Goal: Task Accomplishment & Management: Use online tool/utility

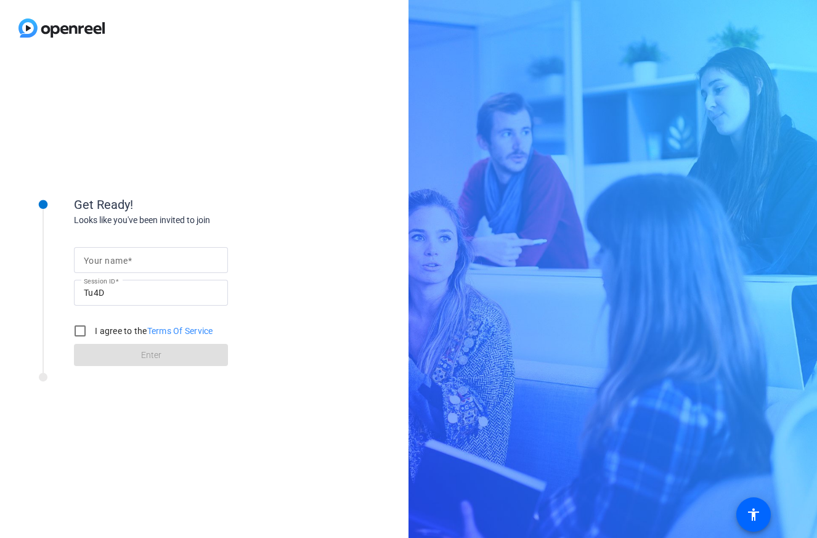
click at [120, 263] on mat-label "Your name" at bounding box center [106, 261] width 44 height 10
click at [120, 263] on input "Your name" at bounding box center [151, 260] width 134 height 15
type input "Smitha"
click at [96, 322] on div "I agree to the Terms Of Service" at bounding box center [140, 330] width 145 height 25
click at [90, 327] on input "I agree to the Terms Of Service" at bounding box center [80, 330] width 25 height 25
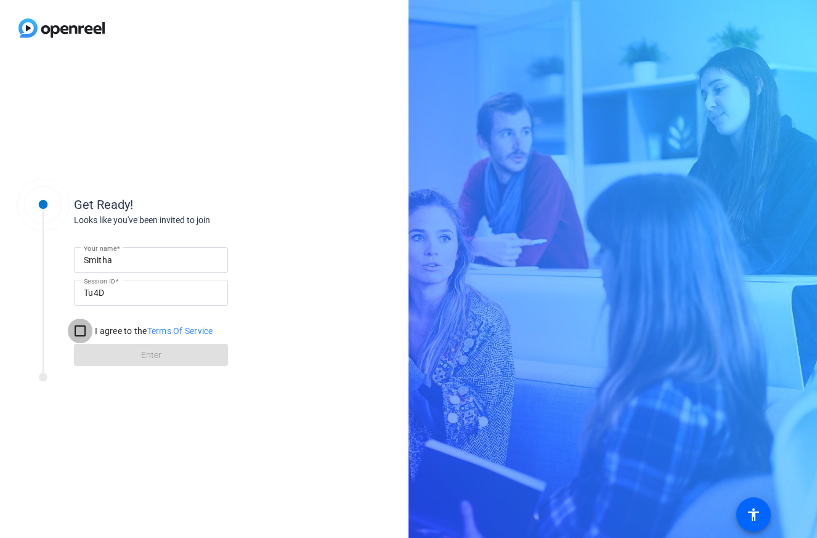
checkbox input "true"
click at [116, 344] on span at bounding box center [151, 355] width 154 height 30
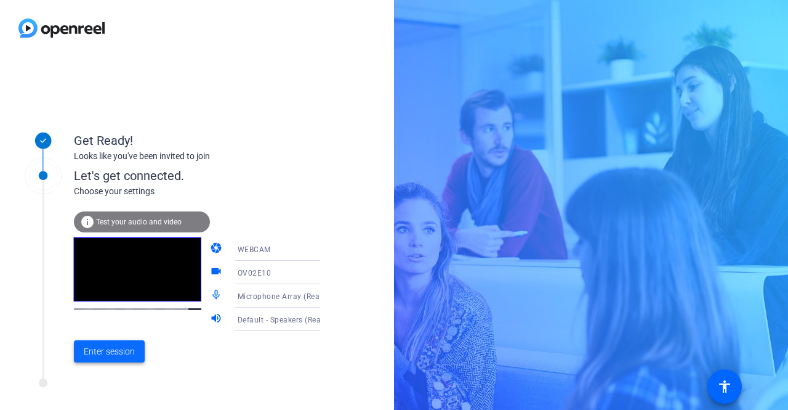
click at [108, 360] on span at bounding box center [109, 351] width 71 height 30
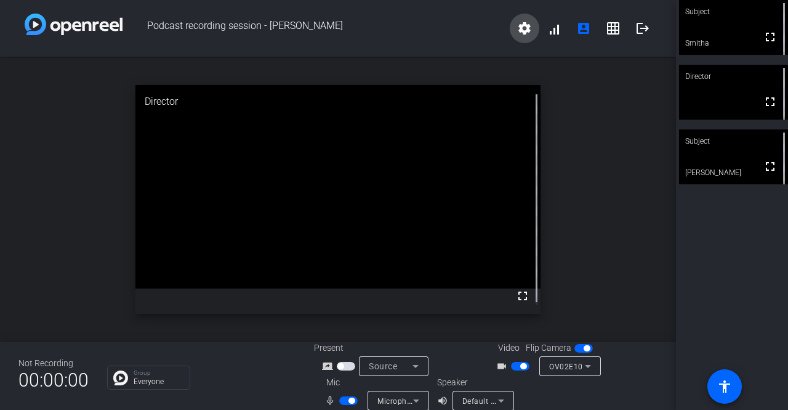
click at [519, 31] on mat-icon "settings" at bounding box center [524, 28] width 15 height 15
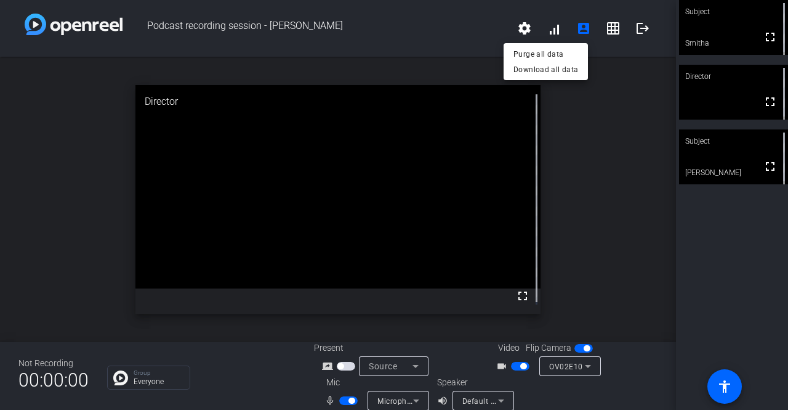
click at [518, 28] on div at bounding box center [394, 205] width 788 height 410
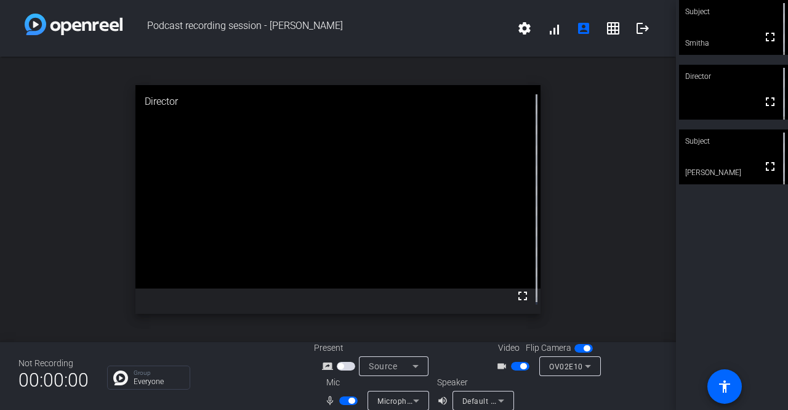
click at [518, 28] on mat-icon "settings" at bounding box center [524, 28] width 15 height 15
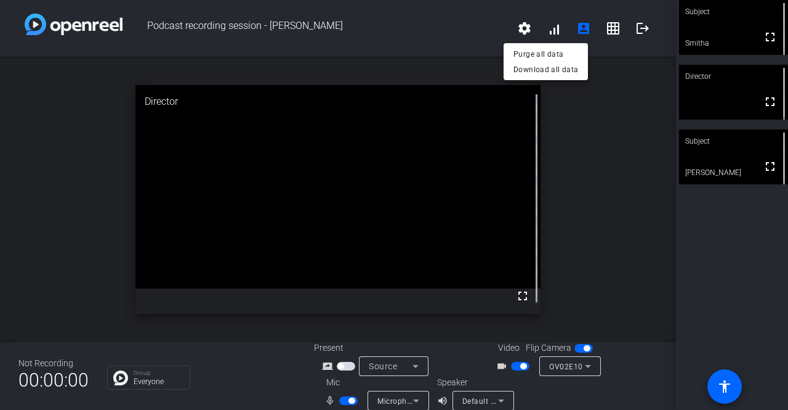
click at [548, 29] on div at bounding box center [394, 205] width 788 height 410
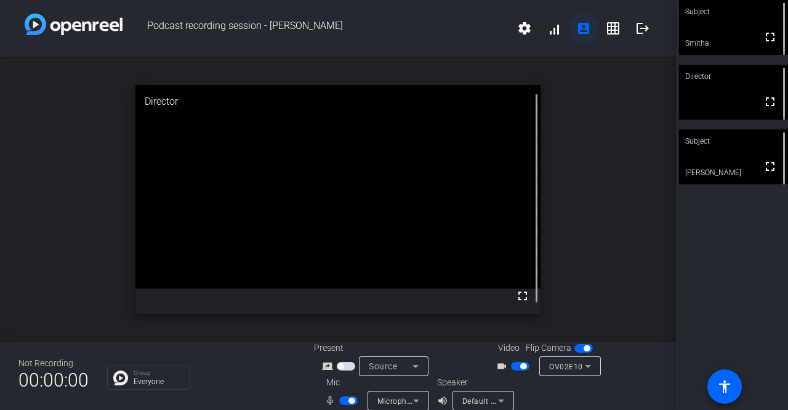
click at [583, 32] on mat-icon "account_box" at bounding box center [584, 28] width 15 height 15
click at [614, 26] on button "grid_on" at bounding box center [614, 29] width 30 height 30
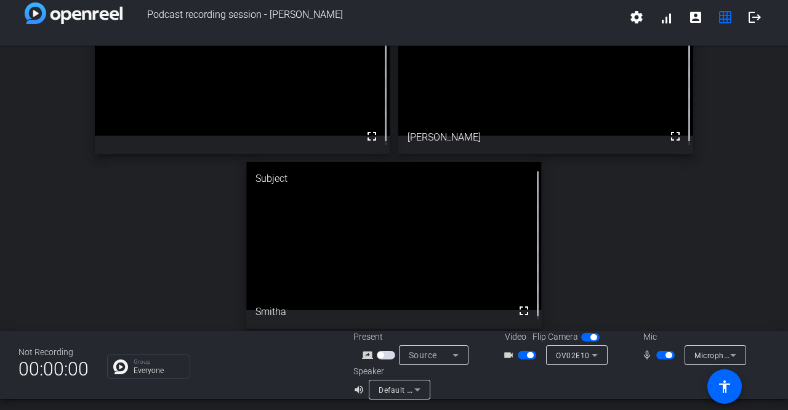
scroll to position [14, 0]
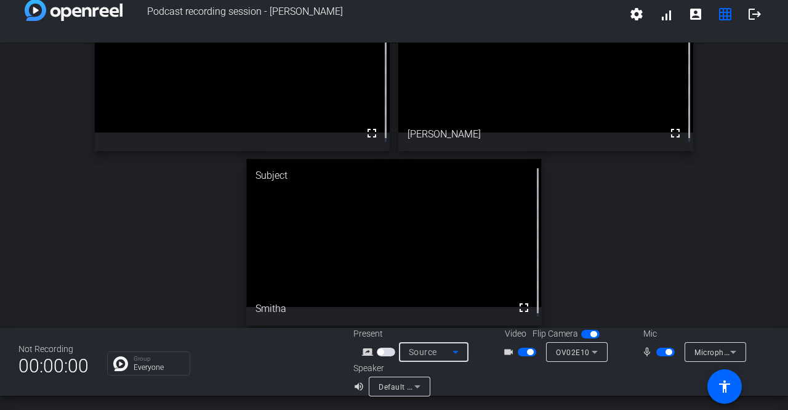
click at [455, 351] on icon at bounding box center [456, 352] width 6 height 3
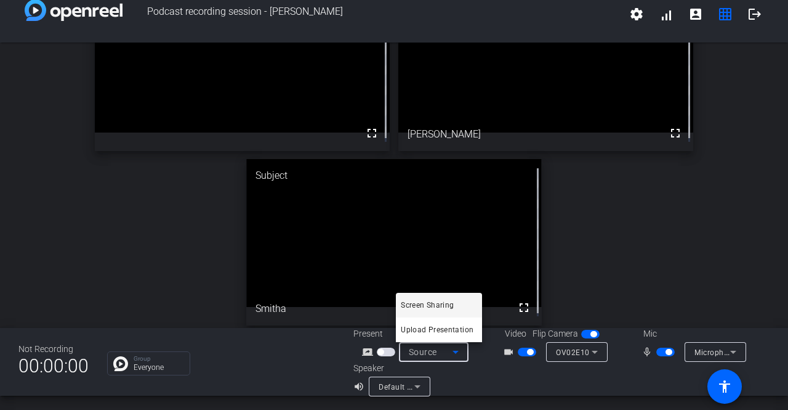
click at [455, 351] on div at bounding box center [394, 205] width 788 height 410
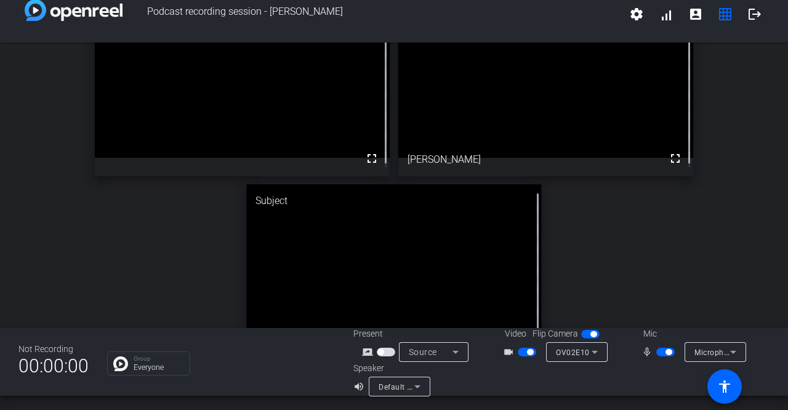
scroll to position [67, 0]
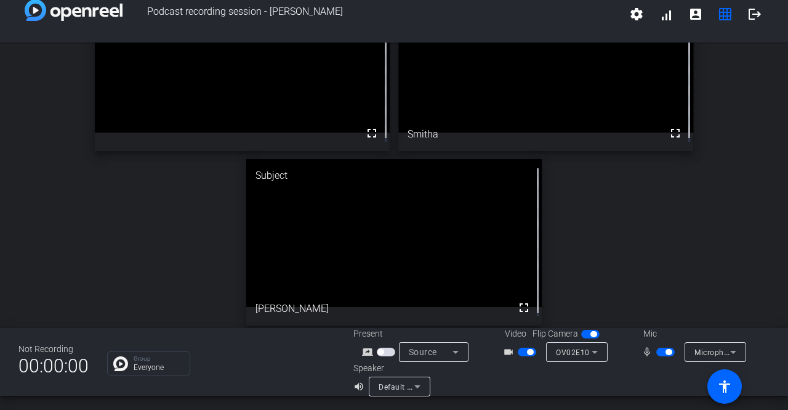
drag, startPoint x: 479, startPoint y: 252, endPoint x: 457, endPoint y: 99, distance: 154.3
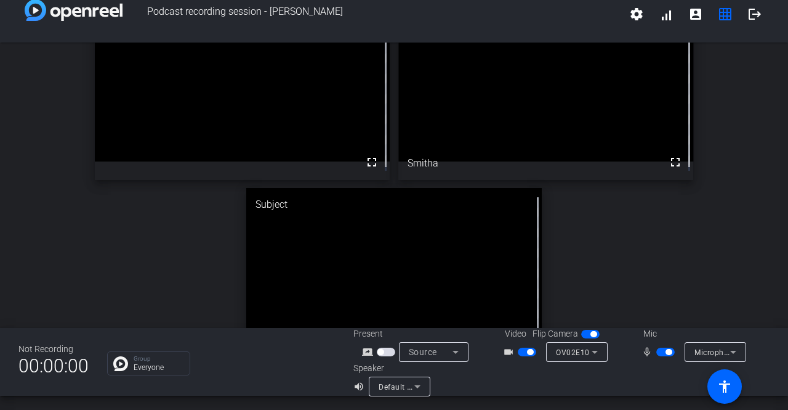
scroll to position [0, 0]
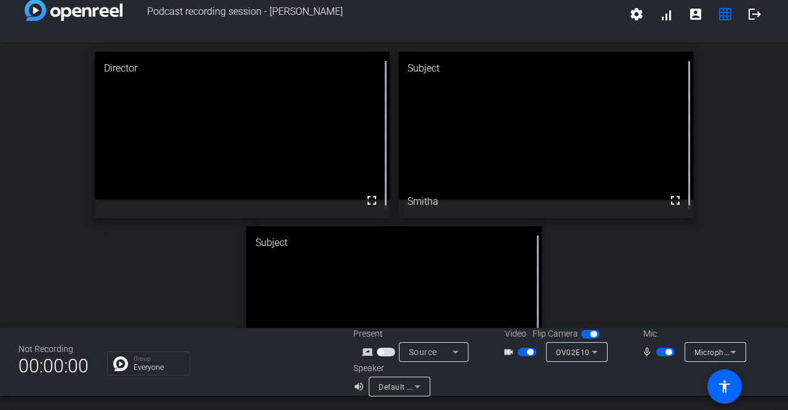
drag, startPoint x: 548, startPoint y: 124, endPoint x: 418, endPoint y: 133, distance: 130.9
drag, startPoint x: 432, startPoint y: 279, endPoint x: 288, endPoint y: 85, distance: 241.7
drag, startPoint x: 391, startPoint y: 286, endPoint x: 208, endPoint y: 121, distance: 246.4
drag, startPoint x: 409, startPoint y: 246, endPoint x: 229, endPoint y: 84, distance: 242.1
drag, startPoint x: 423, startPoint y: 287, endPoint x: 436, endPoint y: 131, distance: 157.1
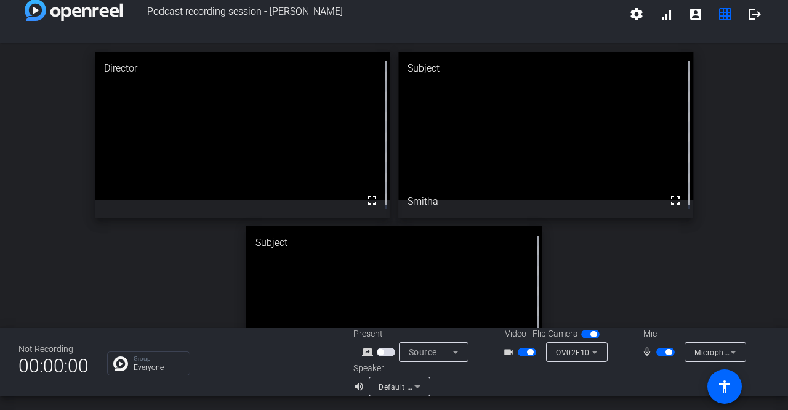
click at [214, 254] on div "Director fullscreen Subject fullscreen Smitha Subject fullscreen [PERSON_NAME]" at bounding box center [394, 222] width 788 height 359
click at [113, 272] on div "Director fullscreen Subject fullscreen Smitha Subject fullscreen [PERSON_NAME]" at bounding box center [394, 222] width 788 height 359
click at [128, 274] on div "Director fullscreen Subject fullscreen Smitha Subject fullscreen [PERSON_NAME]" at bounding box center [394, 222] width 788 height 359
click at [118, 270] on div "Director fullscreen Subject fullscreen Smitha Subject fullscreen [PERSON_NAME]" at bounding box center [394, 222] width 788 height 359
click at [519, 352] on span "button" at bounding box center [527, 351] width 18 height 9
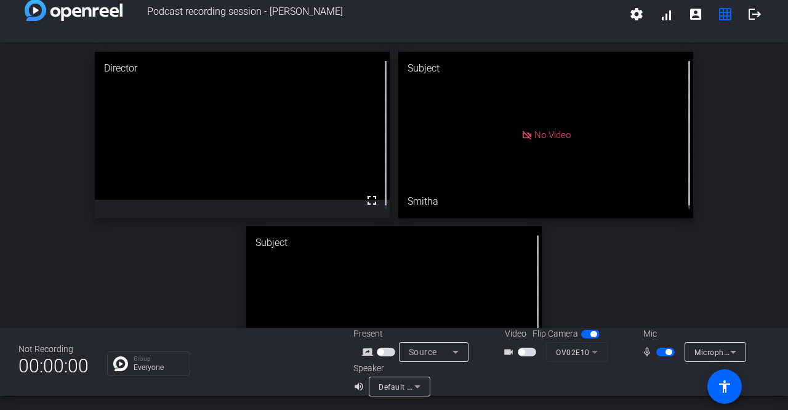
click at [522, 351] on span "button" at bounding box center [527, 351] width 18 height 9
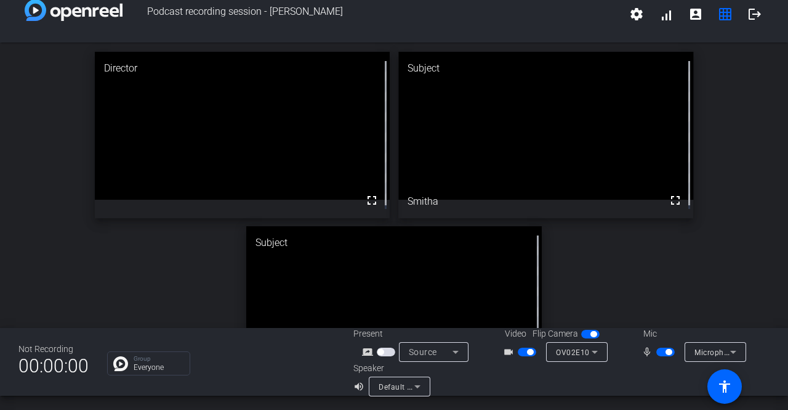
drag, startPoint x: 519, startPoint y: 353, endPoint x: 505, endPoint y: 263, distance: 91.0
click at [515, 309] on div "Podcast recording session - Smitha settings signal_cellular_alt account_box gri…" at bounding box center [394, 205] width 788 height 410
click at [527, 349] on span "button" at bounding box center [530, 352] width 6 height 6
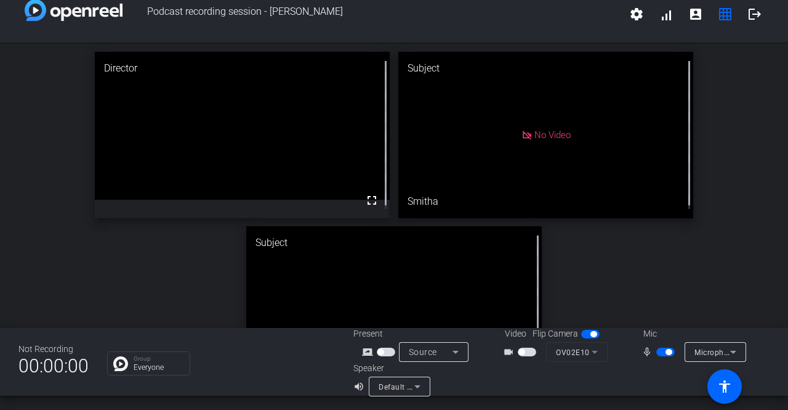
click at [525, 352] on span "button" at bounding box center [527, 351] width 18 height 9
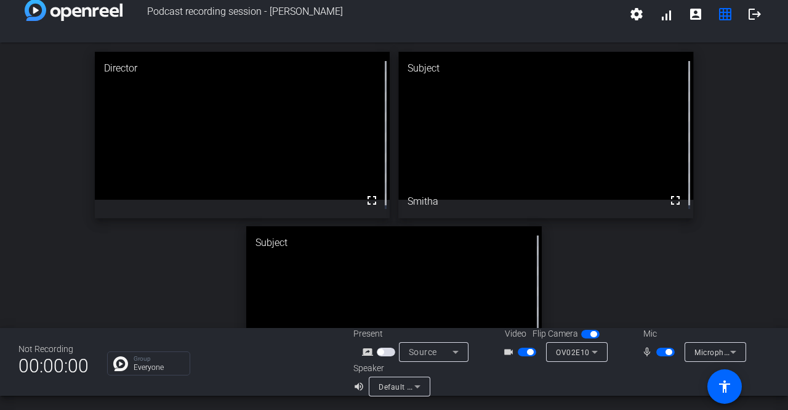
click at [521, 352] on span "button" at bounding box center [527, 351] width 18 height 9
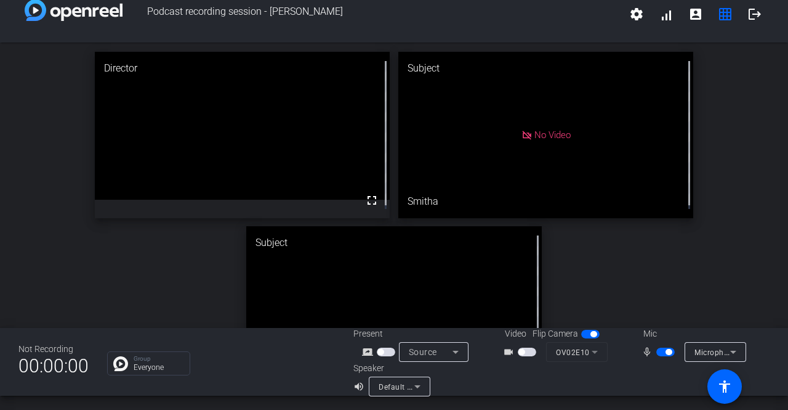
click at [519, 349] on span "button" at bounding box center [522, 352] width 6 height 6
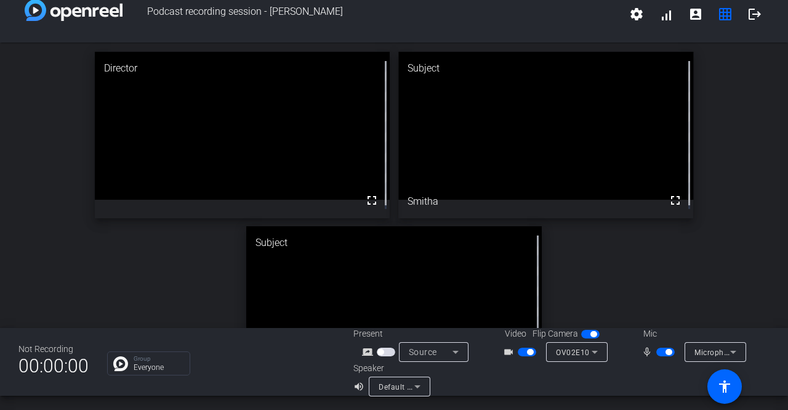
click at [588, 295] on div "Director fullscreen Subject fullscreen Smitha Subject fullscreen [PERSON_NAME]" at bounding box center [394, 222] width 788 height 359
click at [588, 286] on div "Director fullscreen Subject fullscreen Smitha Subject fullscreen [PERSON_NAME]" at bounding box center [394, 222] width 788 height 359
click at [136, 248] on div "Director fullscreen Subject fullscreen Smitha Subject fullscreen [PERSON_NAME]" at bounding box center [394, 222] width 788 height 359
click at [192, 224] on div "Director fullscreen Subject fullscreen Smitha Subject fullscreen [PERSON_NAME]" at bounding box center [394, 222] width 788 height 359
click at [687, 283] on div "Director fullscreen Subject fullscreen Smitha Subject fullscreen [PERSON_NAME]" at bounding box center [394, 222] width 788 height 359
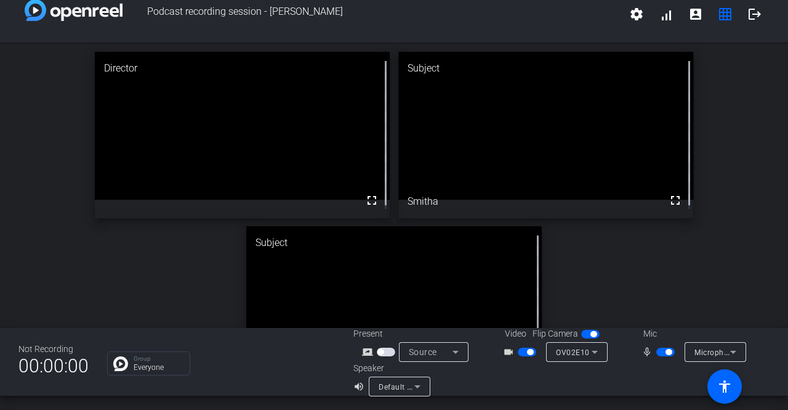
click at [546, 19] on span "Podcast recording session - [PERSON_NAME]" at bounding box center [373, 14] width 500 height 30
click at [480, 18] on span "Podcast recording session - [PERSON_NAME]" at bounding box center [373, 14] width 500 height 30
click at [145, 277] on div "Director fullscreen Subject fullscreen Smitha Subject fullscreen [PERSON_NAME]" at bounding box center [394, 222] width 788 height 359
click at [160, 268] on div "Director fullscreen Subject fullscreen Smitha Subject fullscreen [PERSON_NAME]" at bounding box center [394, 222] width 788 height 359
click at [629, 245] on div "Director fullscreen Subject fullscreen Smitha Subject fullscreen [PERSON_NAME]" at bounding box center [394, 222] width 788 height 359
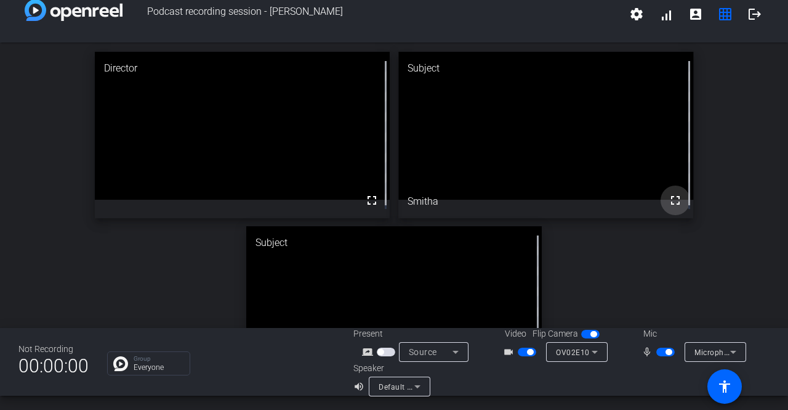
click at [668, 198] on mat-icon "fullscreen" at bounding box center [675, 200] width 15 height 15
click at [636, 290] on div "Director fullscreen Subject fullscreen Smitha Subject fullscreen [PERSON_NAME]" at bounding box center [394, 222] width 788 height 359
click at [637, 285] on div "Director fullscreen Subject fullscreen Smitha Subject fullscreen [PERSON_NAME]" at bounding box center [394, 222] width 788 height 359
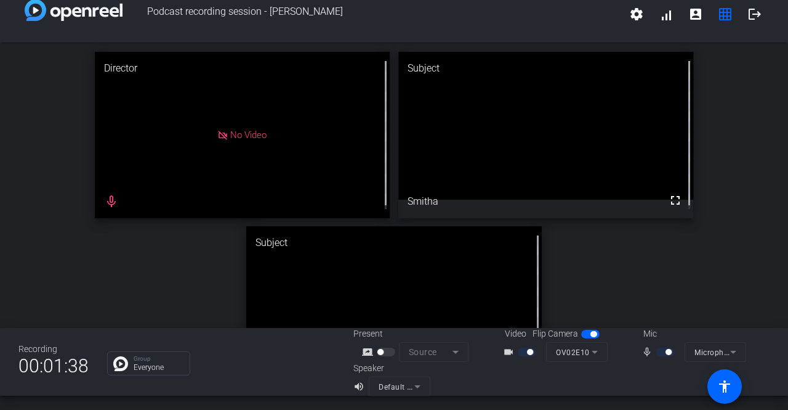
click at [74, 97] on div "Director No Video mic_none Subject fullscreen Smitha Subject fullscreen [PERSON…" at bounding box center [394, 222] width 788 height 359
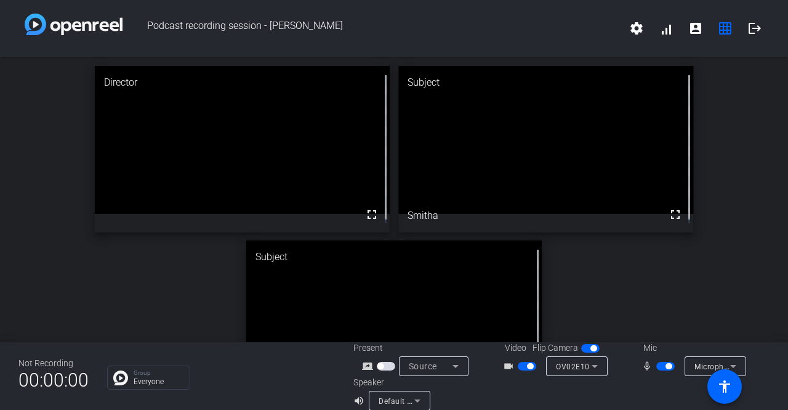
scroll to position [14, 0]
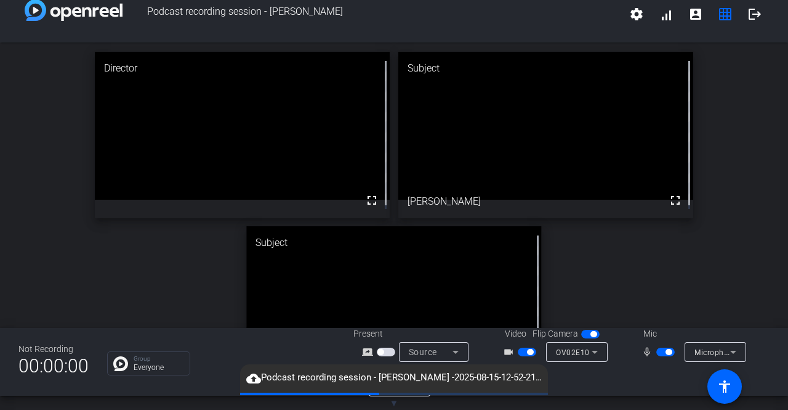
click at [126, 305] on div "Director fullscreen Subject fullscreen [PERSON_NAME] Subject fullscreen Smitha" at bounding box center [394, 222] width 788 height 359
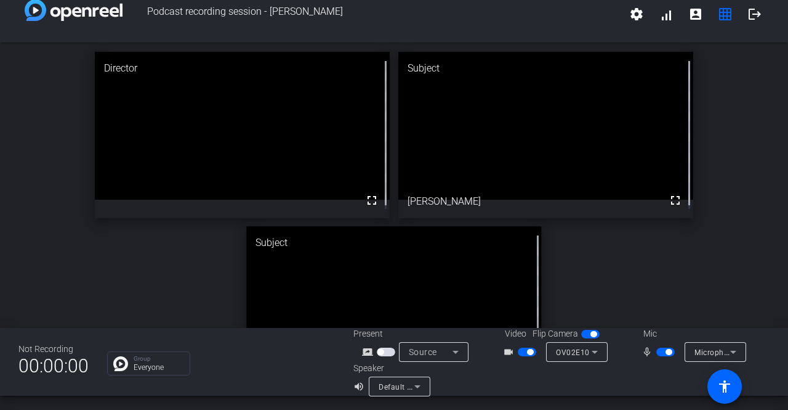
click at [690, 295] on div "Director fullscreen Subject fullscreen [PERSON_NAME] Subject fullscreen Smitha" at bounding box center [394, 222] width 788 height 359
